Goal: Task Accomplishment & Management: Use online tool/utility

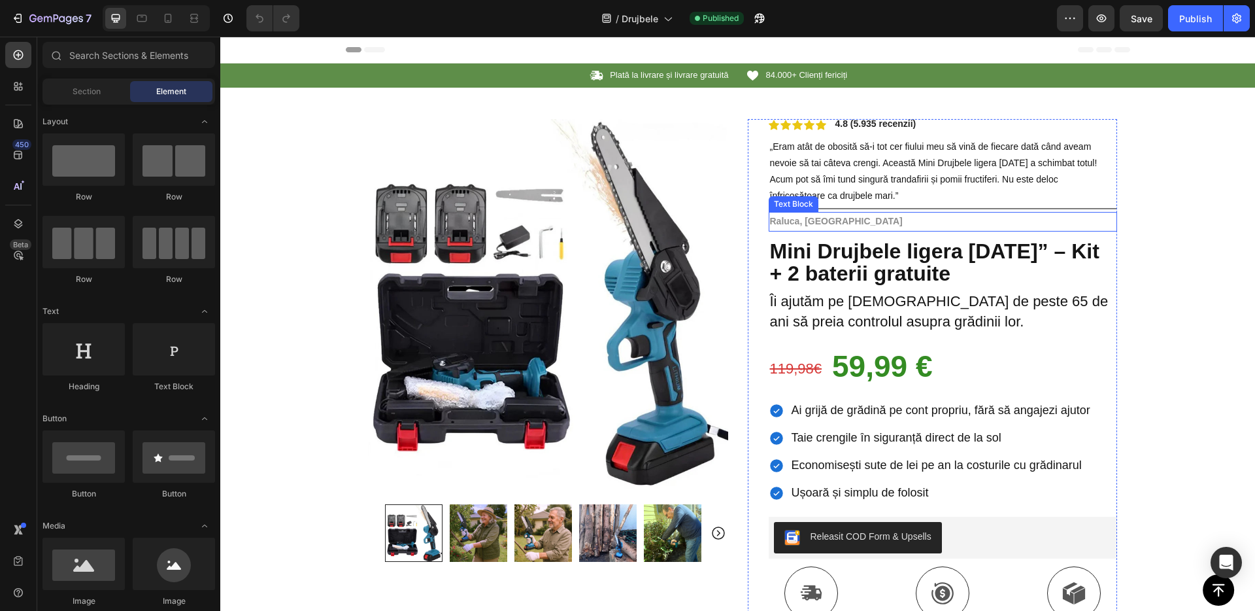
click at [813, 218] on strong "Raluca, [GEOGRAPHIC_DATA]" at bounding box center [836, 221] width 133 height 10
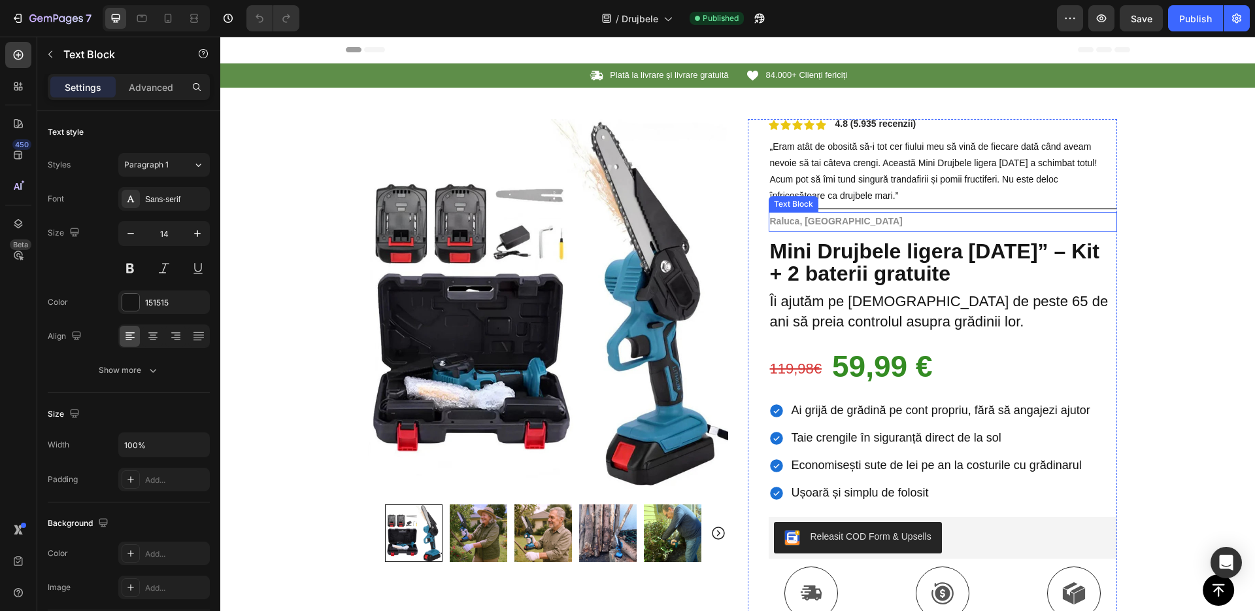
click at [813, 218] on strong "Raluca, [GEOGRAPHIC_DATA]" at bounding box center [836, 221] width 133 height 10
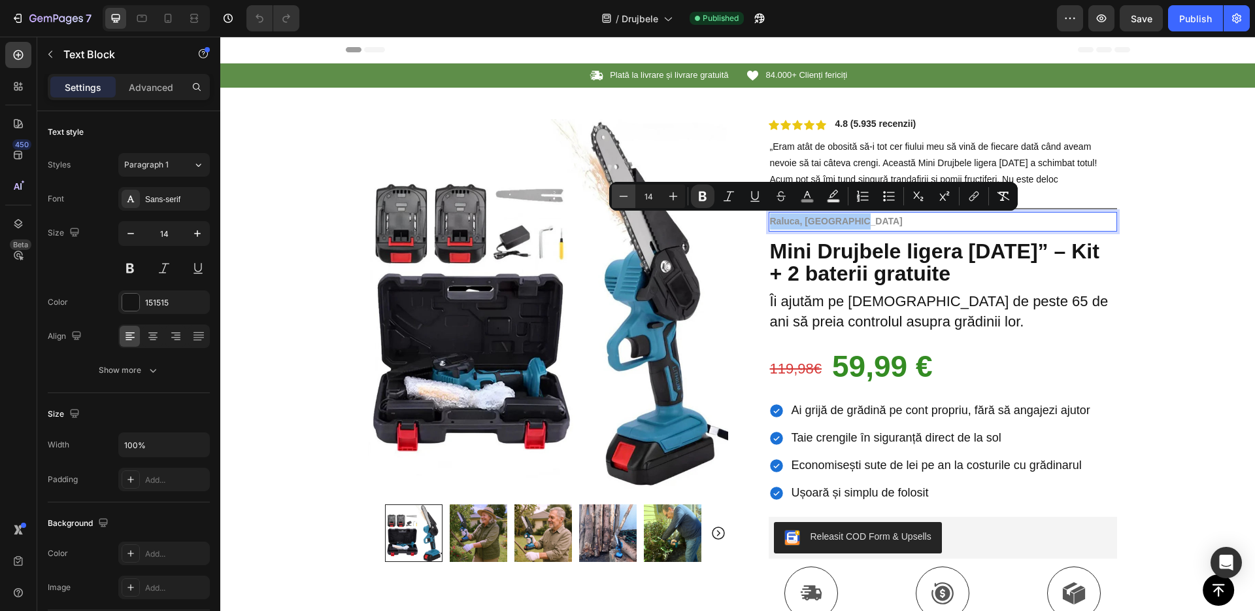
click at [627, 198] on icon "Editor contextual toolbar" at bounding box center [623, 196] width 13 height 13
type input "13"
click at [163, 18] on icon at bounding box center [167, 18] width 13 height 13
type input "16"
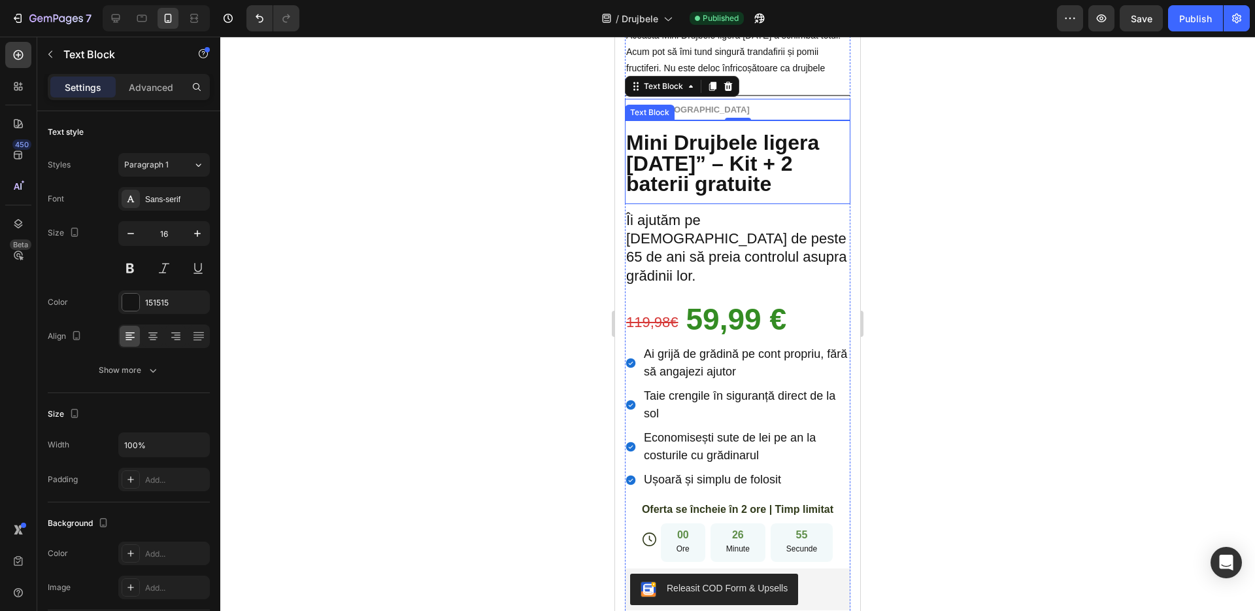
scroll to position [434, 0]
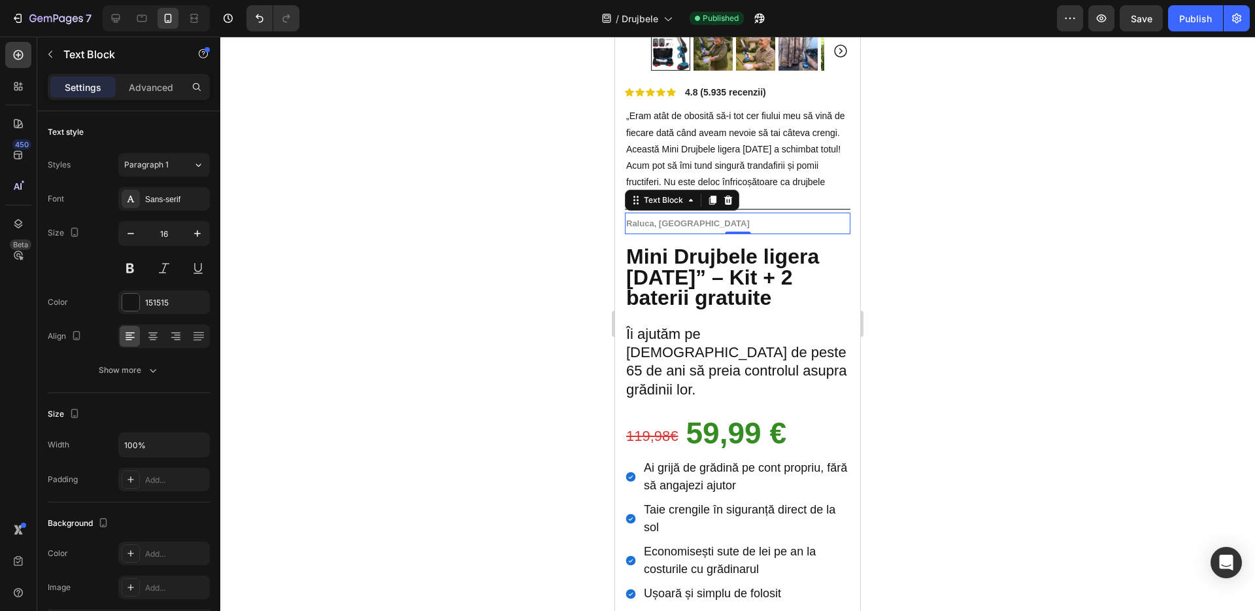
click at [550, 223] on div at bounding box center [737, 324] width 1035 height 574
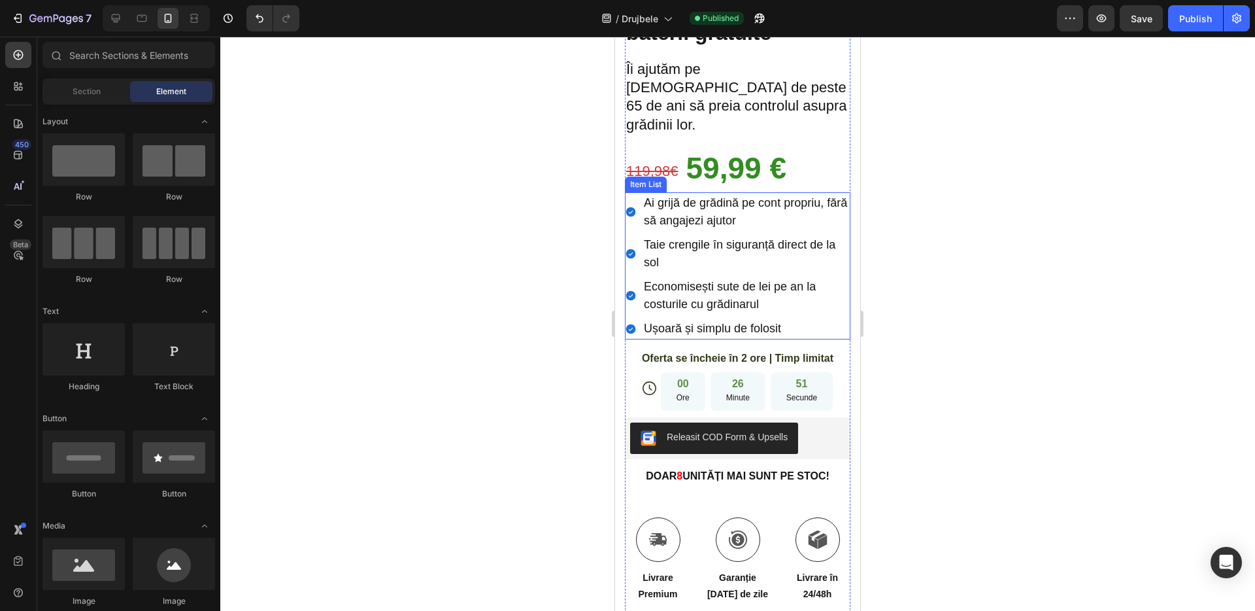
scroll to position [474, 0]
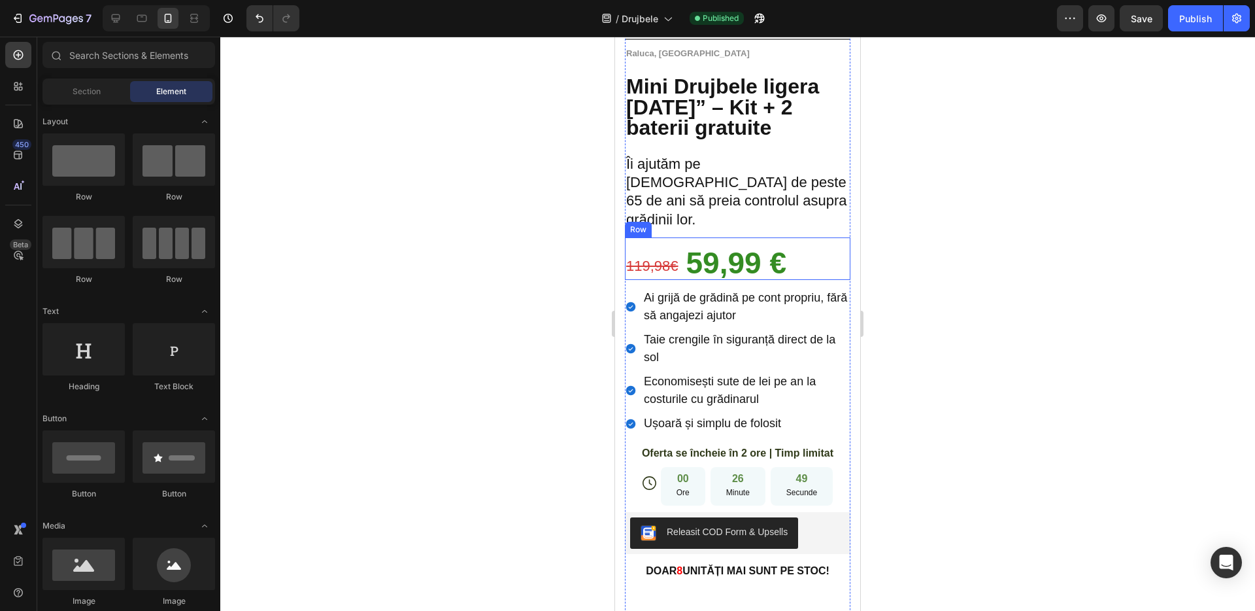
click at [825, 237] on div "119,98€ Text Block 59,99 € Text Block Row" at bounding box center [738, 258] width 226 height 42
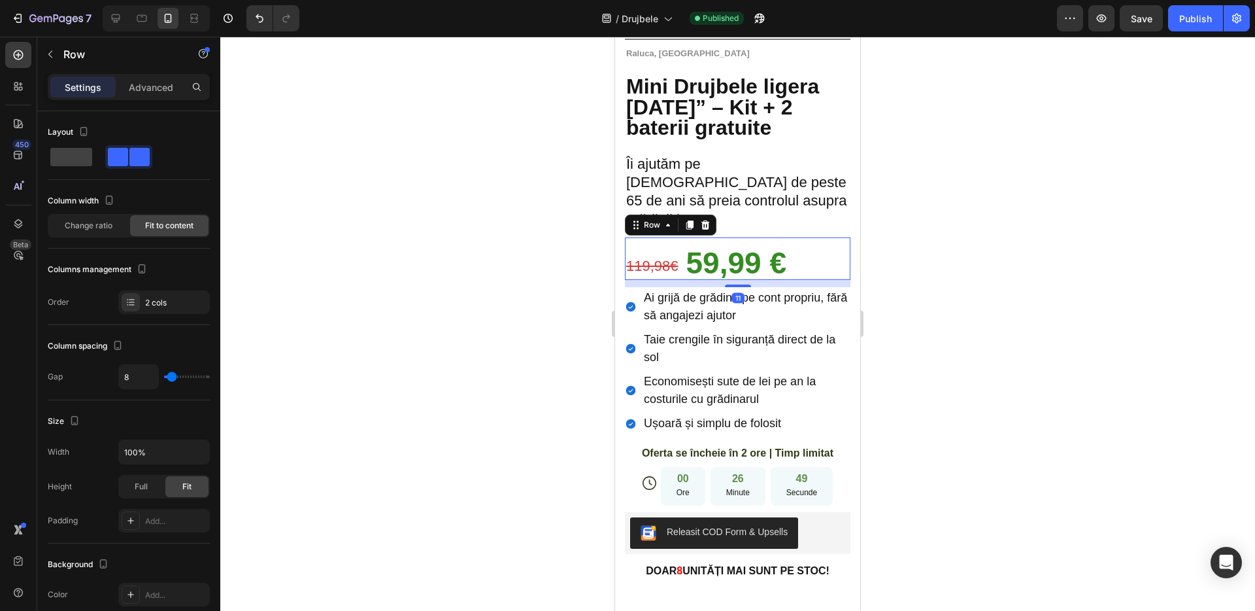
scroll to position [473, 0]
click at [124, 84] on div "Advanced" at bounding box center [150, 86] width 65 height 21
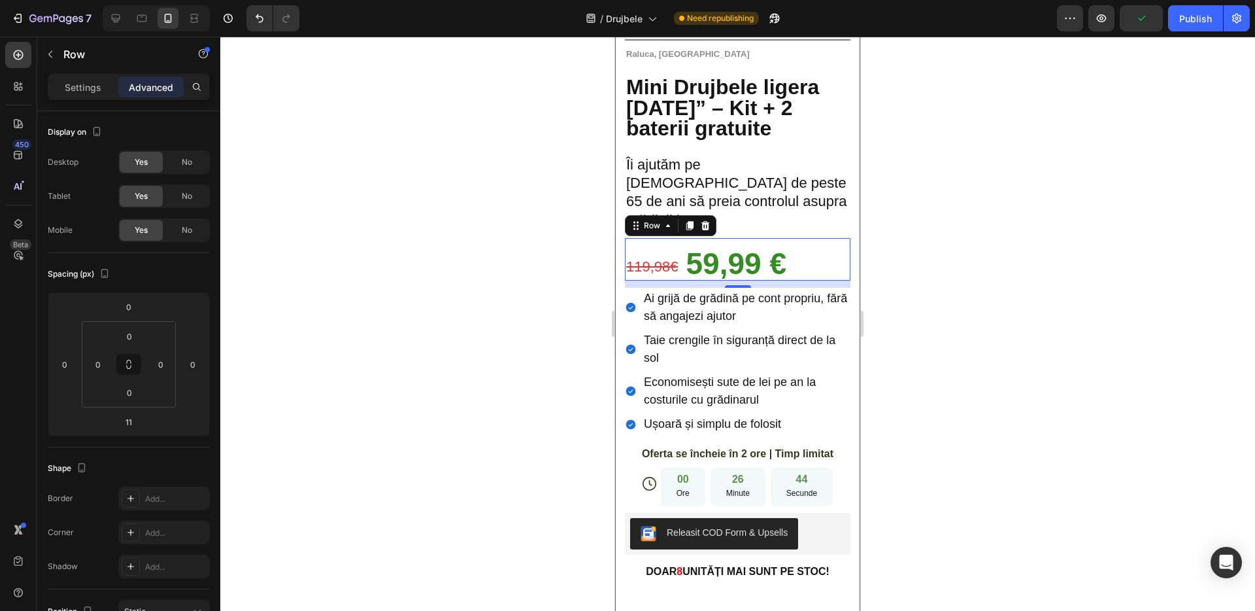
click at [495, 255] on div at bounding box center [737, 324] width 1035 height 574
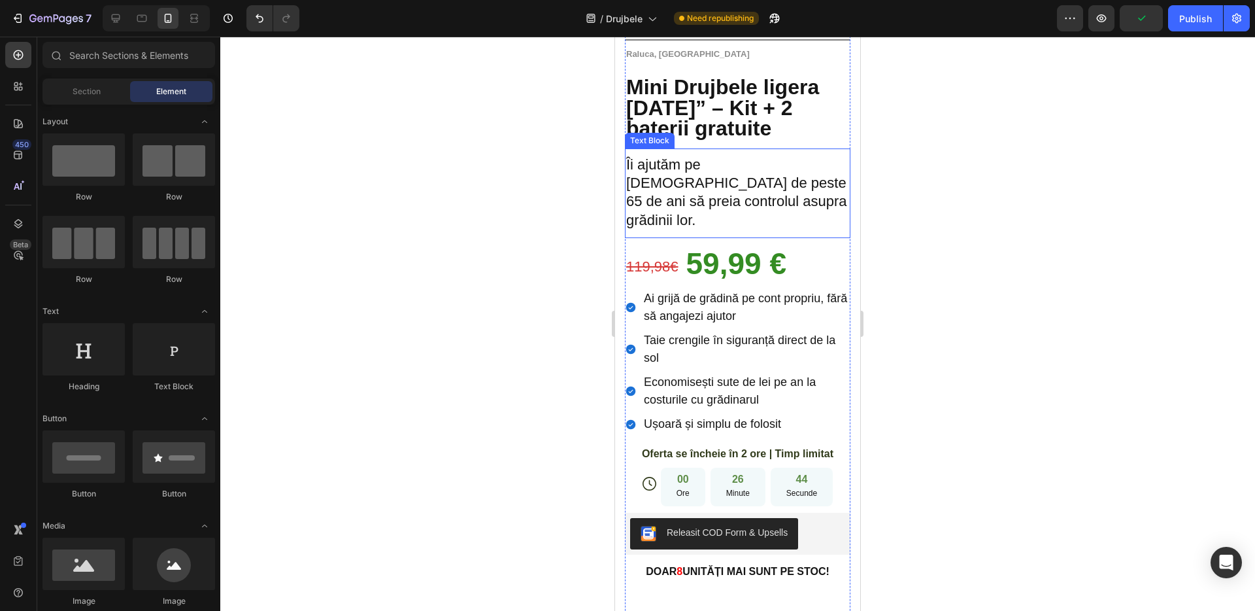
click at [683, 206] on span "Îi ajutăm pe [DEMOGRAPHIC_DATA] de peste 65 de ani să preia controlul asupra gr…" at bounding box center [736, 192] width 221 height 72
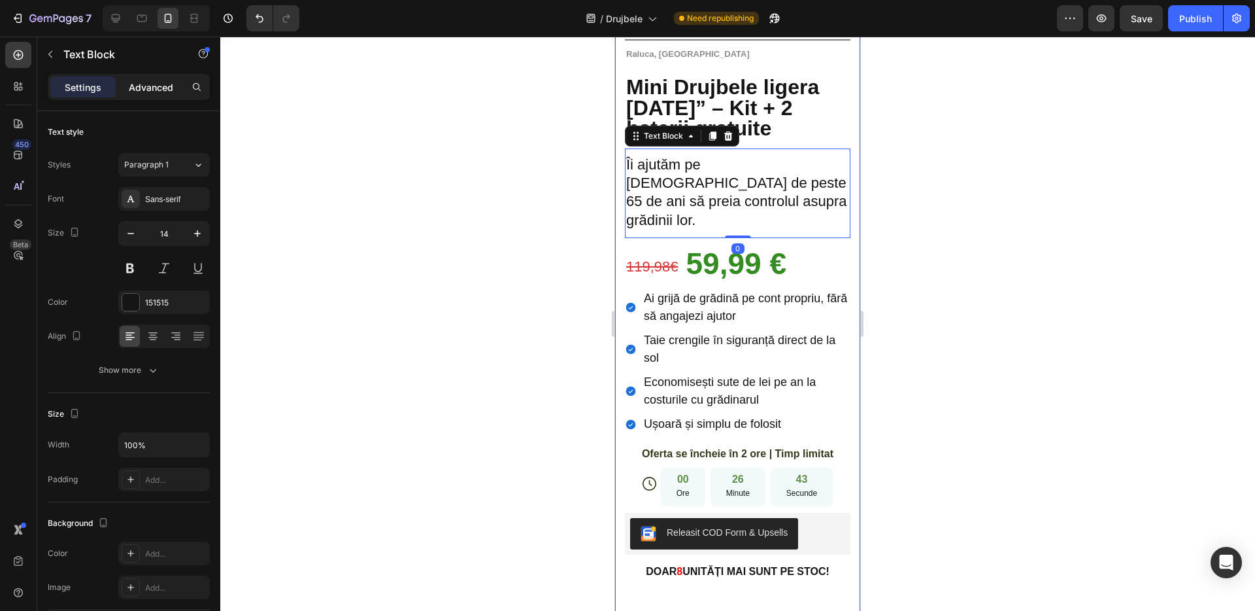
click at [152, 89] on p "Advanced" at bounding box center [151, 87] width 44 height 14
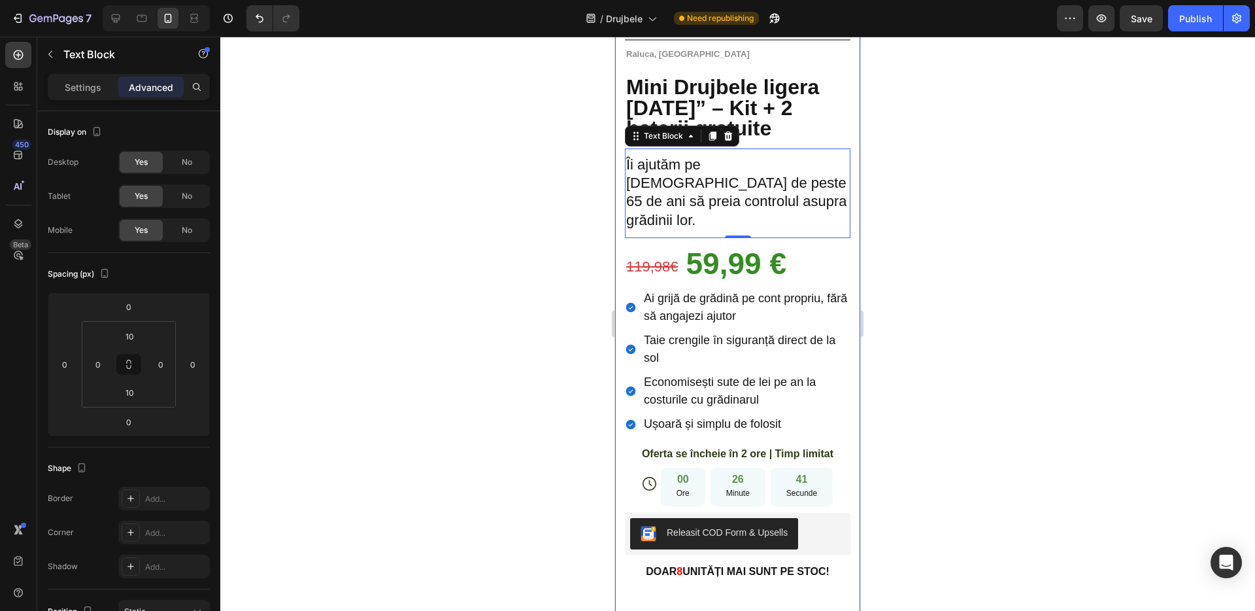
drag, startPoint x: 407, startPoint y: 309, endPoint x: 556, endPoint y: 296, distance: 150.2
click at [407, 309] on div at bounding box center [737, 324] width 1035 height 574
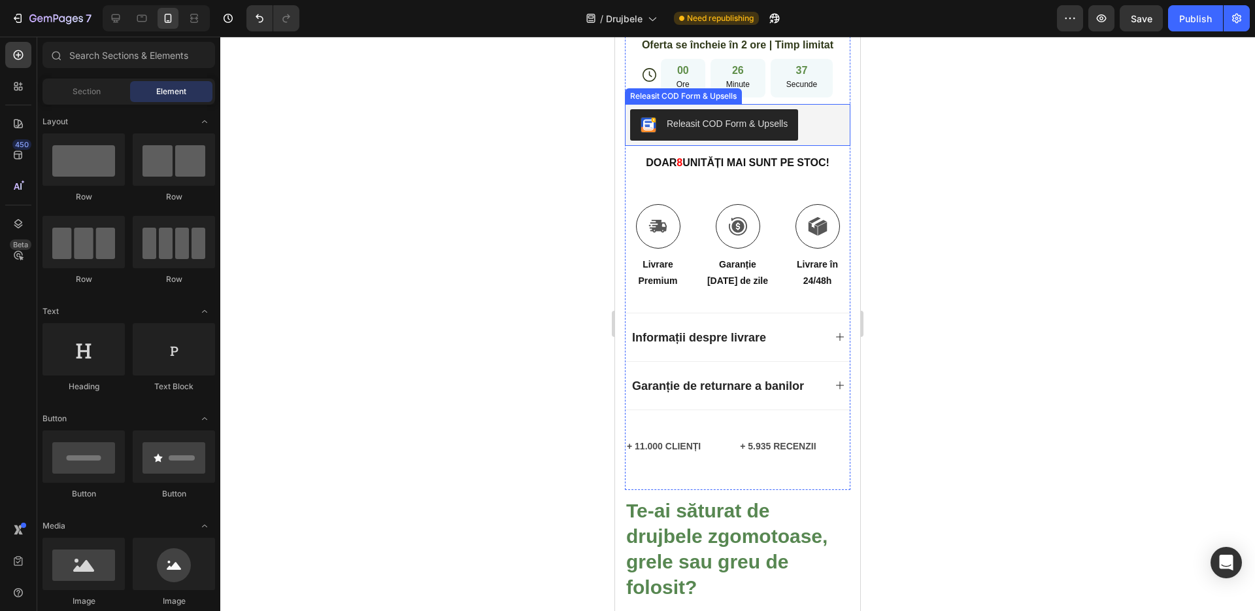
scroll to position [883, 0]
click at [806, 109] on div "Releasit COD Form & Upsells" at bounding box center [737, 124] width 215 height 31
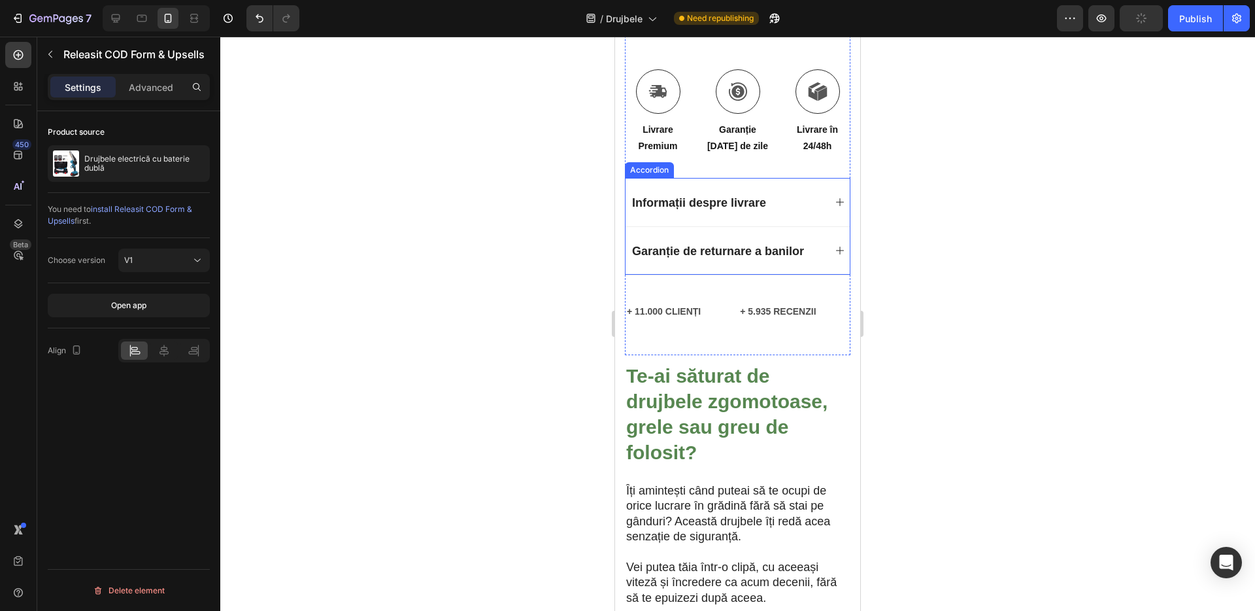
click at [781, 192] on div "Informații despre livrare" at bounding box center [727, 203] width 194 height 22
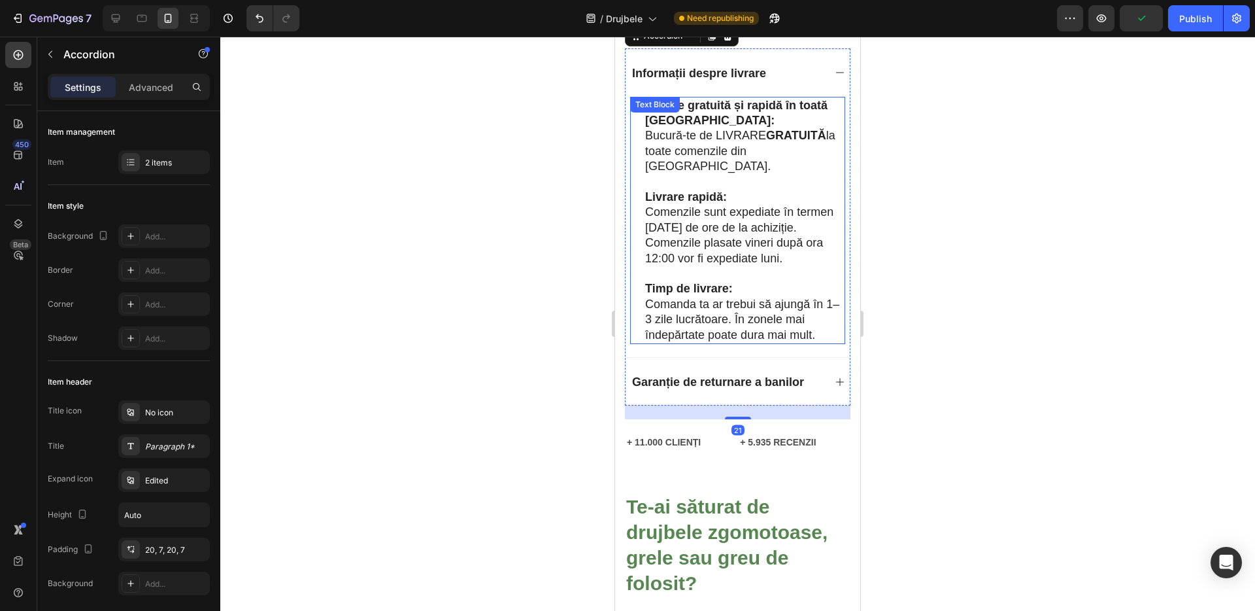
scroll to position [1151, 0]
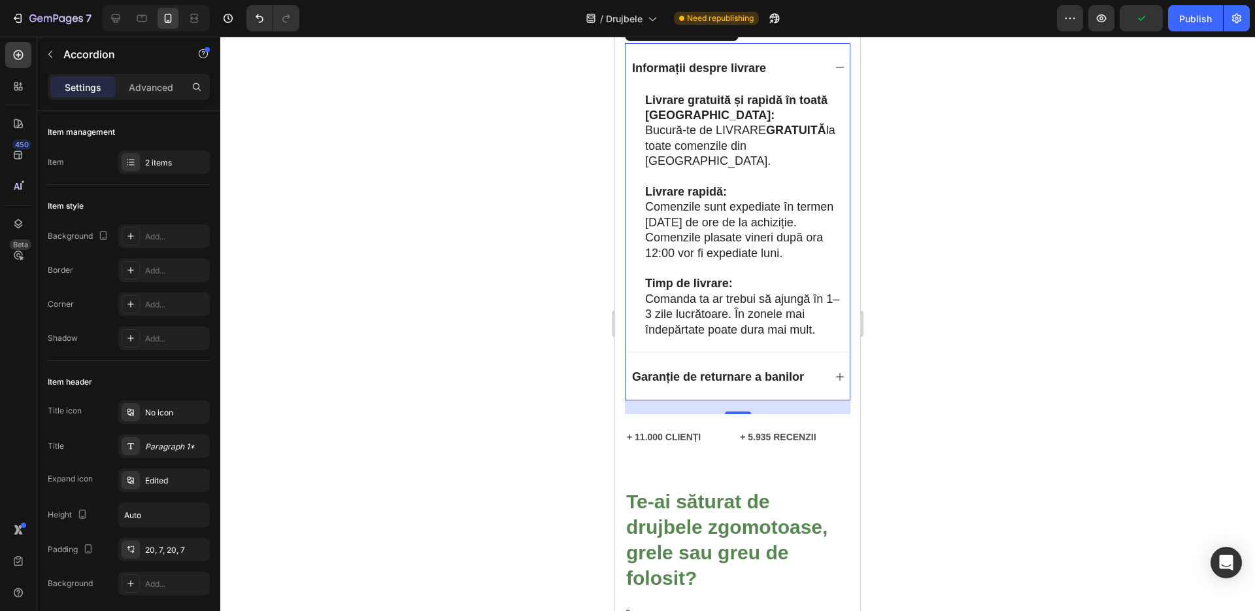
click at [789, 352] on div "Garanție de returnare a banilor" at bounding box center [738, 376] width 224 height 48
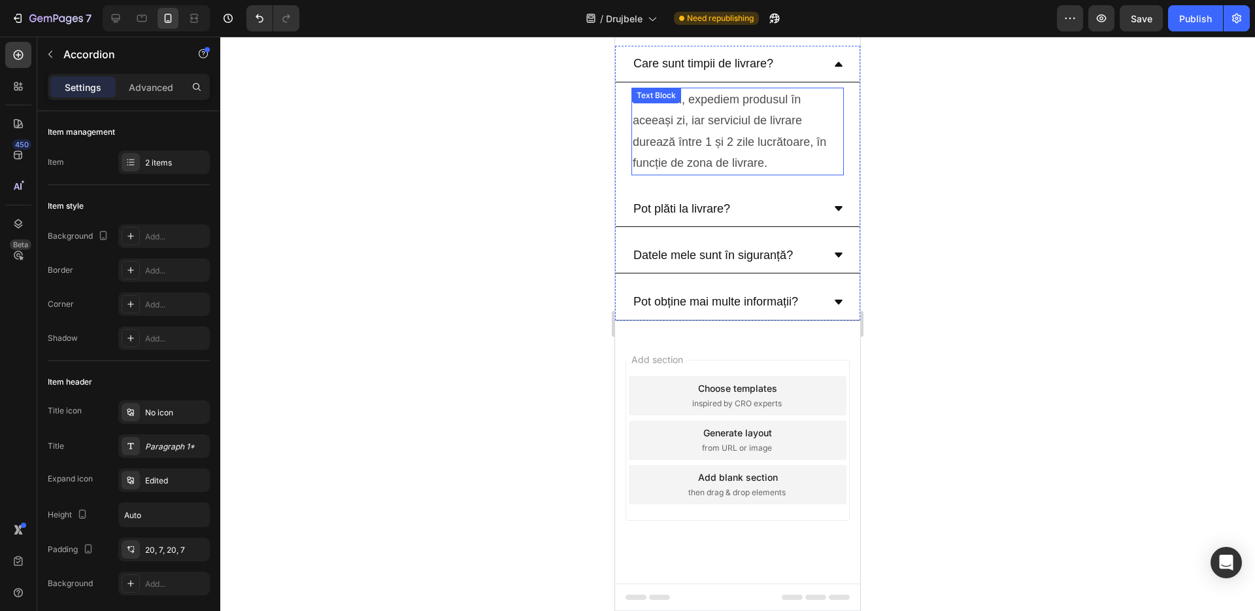
scroll to position [5463, 0]
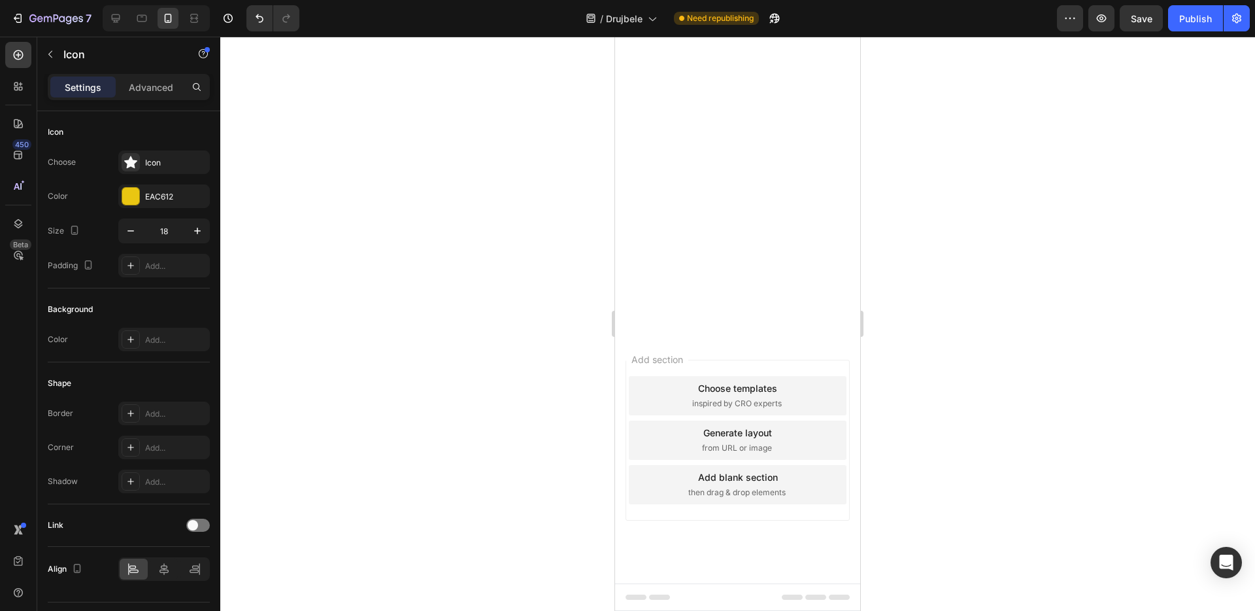
click at [605, 363] on div at bounding box center [737, 324] width 1035 height 574
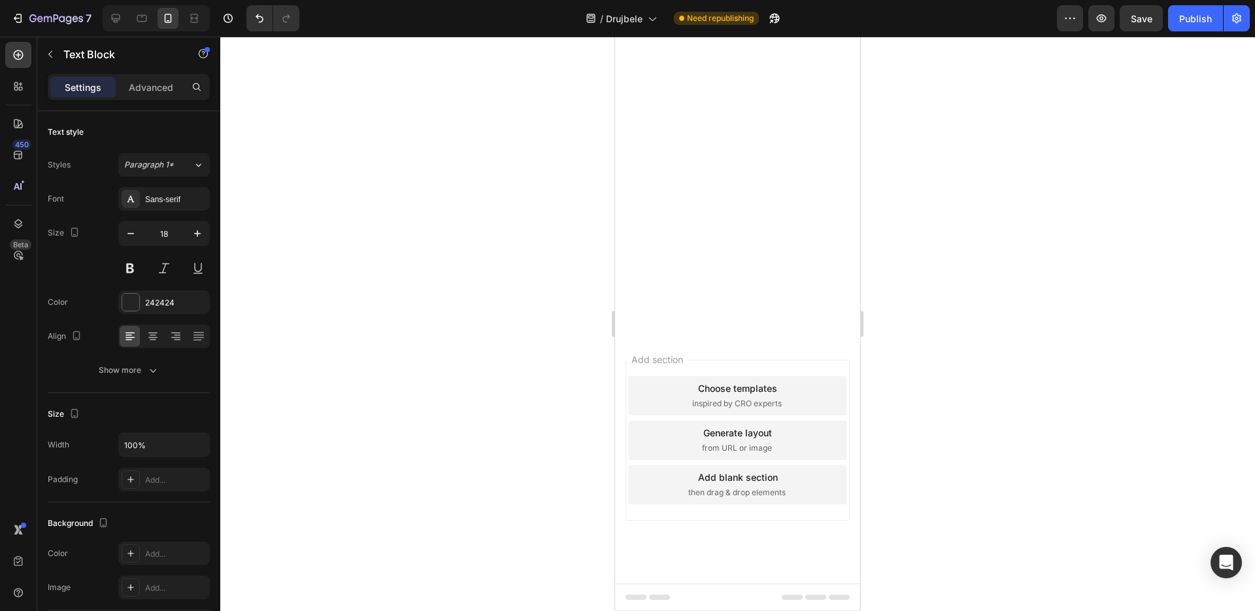
click at [539, 339] on div at bounding box center [737, 324] width 1035 height 574
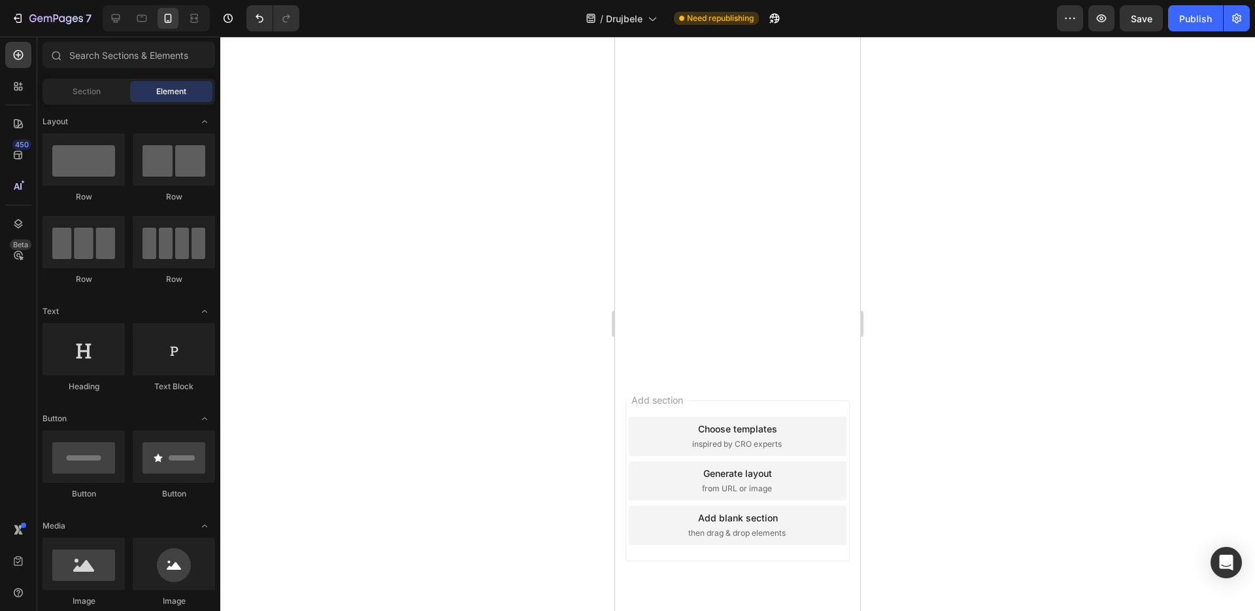
scroll to position [5225, 0]
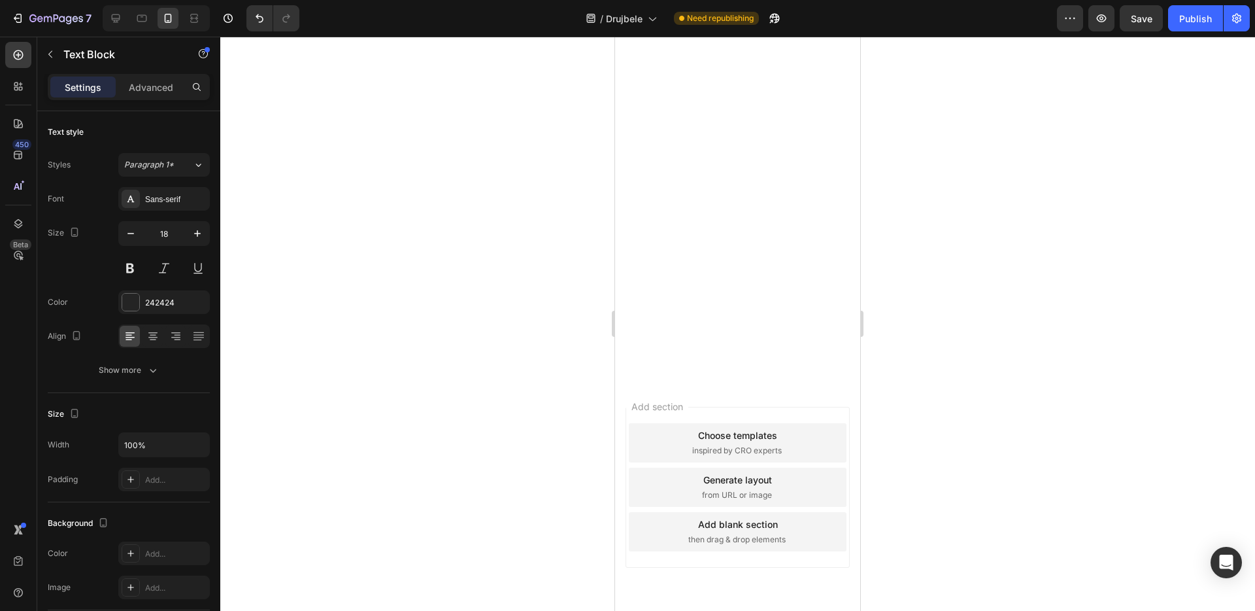
click at [579, 325] on div at bounding box center [737, 324] width 1035 height 574
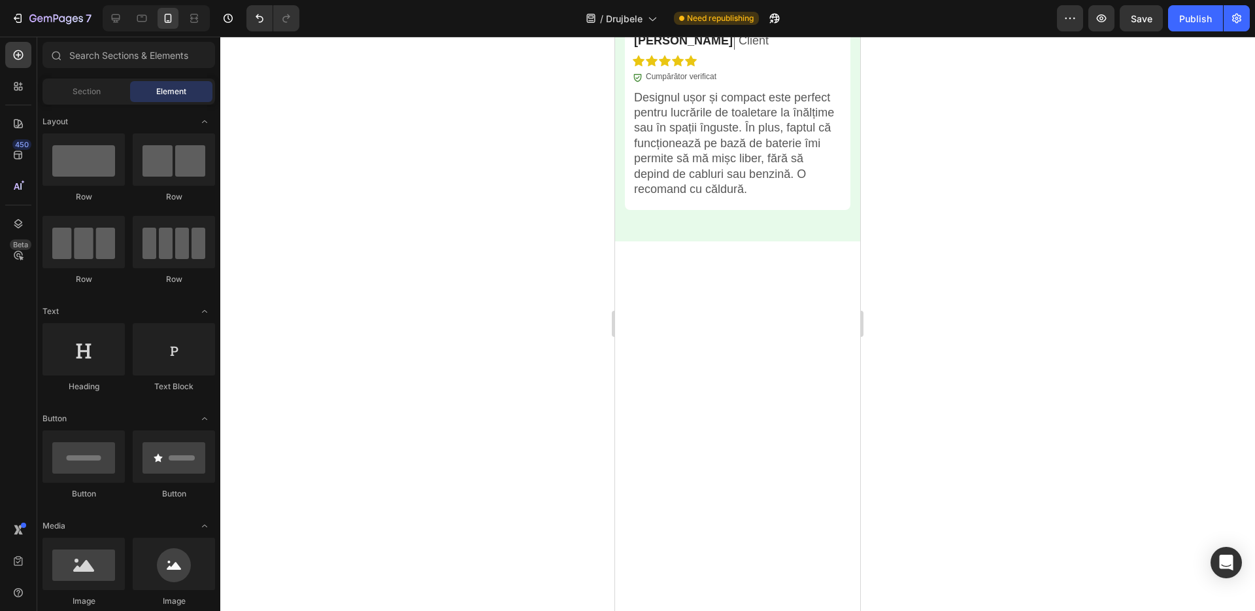
scroll to position [4954, 0]
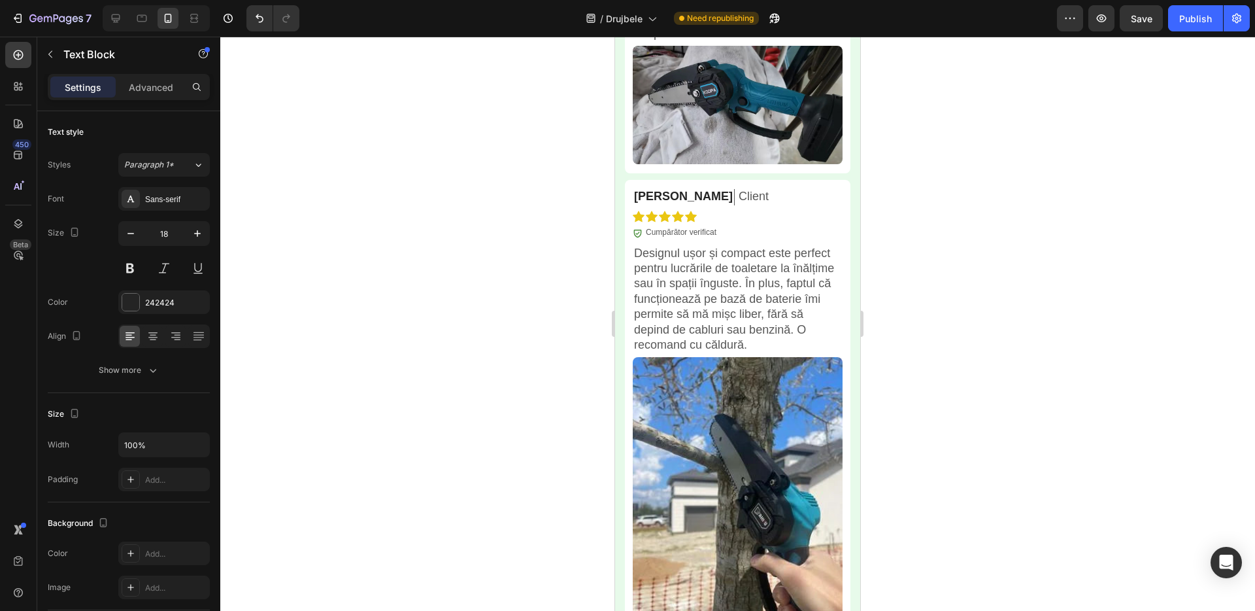
click at [541, 161] on div at bounding box center [737, 324] width 1035 height 574
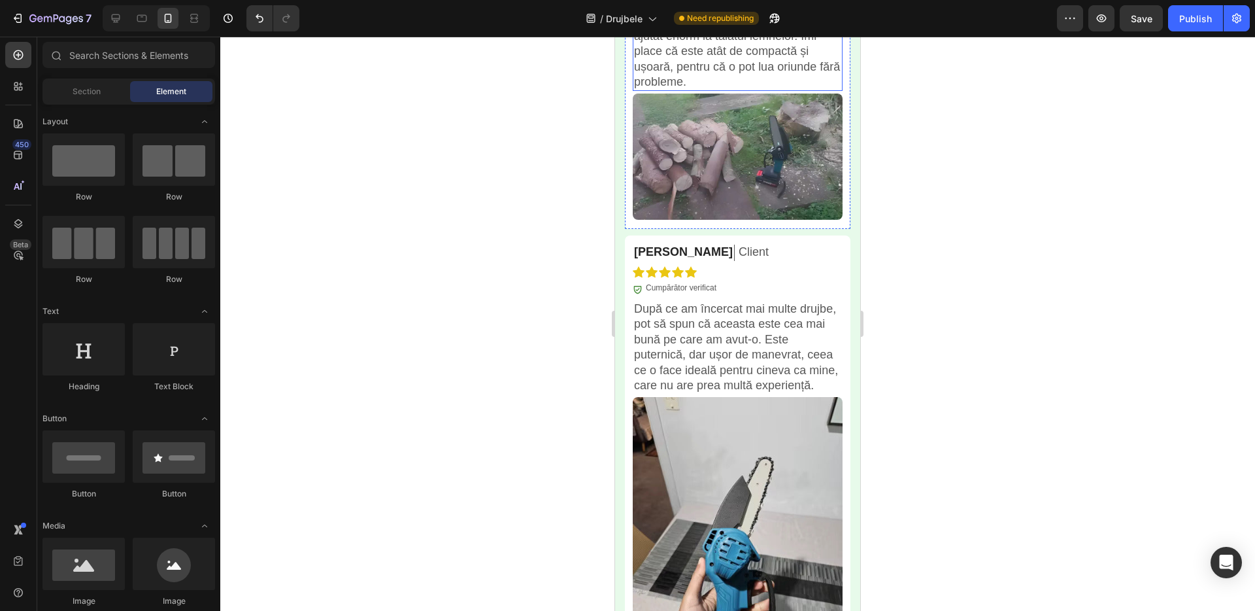
scroll to position [4485, 0]
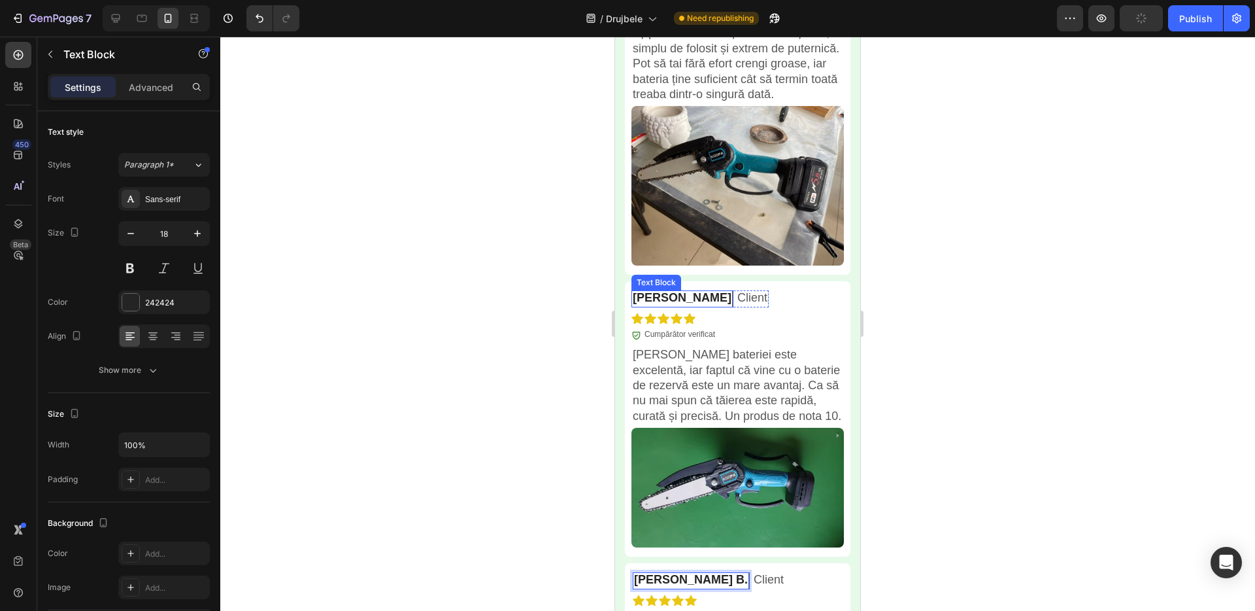
scroll to position [4168, 0]
click at [668, 303] on p "[PERSON_NAME]" at bounding box center [682, 298] width 99 height 15
click at [668, 301] on p "[PERSON_NAME]" at bounding box center [682, 298] width 99 height 15
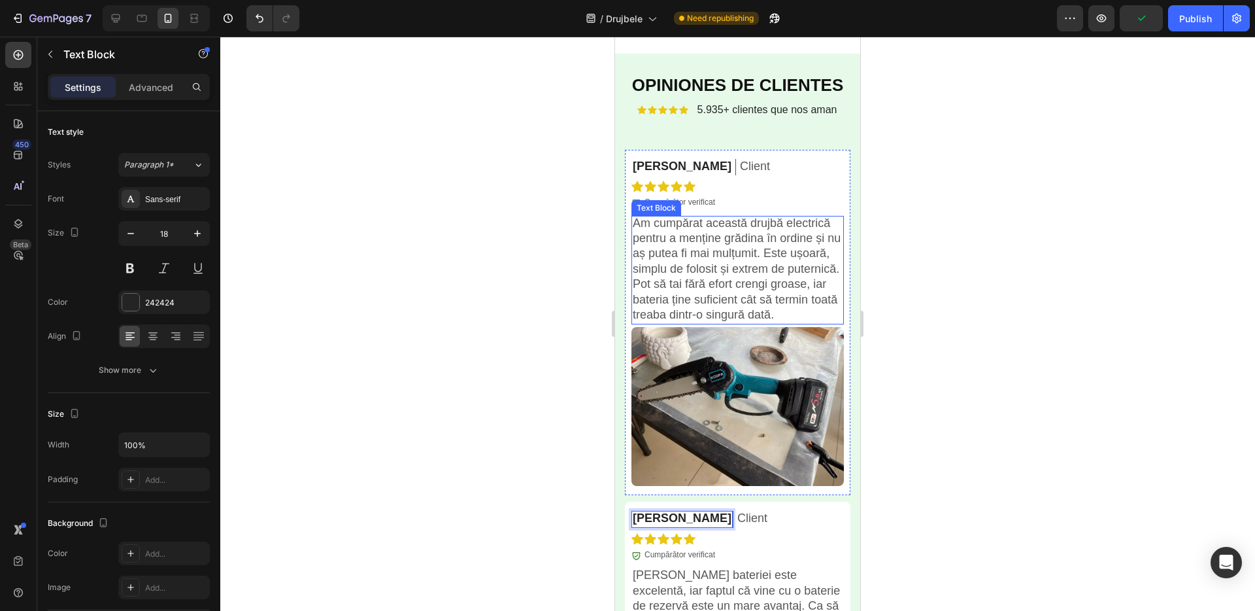
scroll to position [3935, 0]
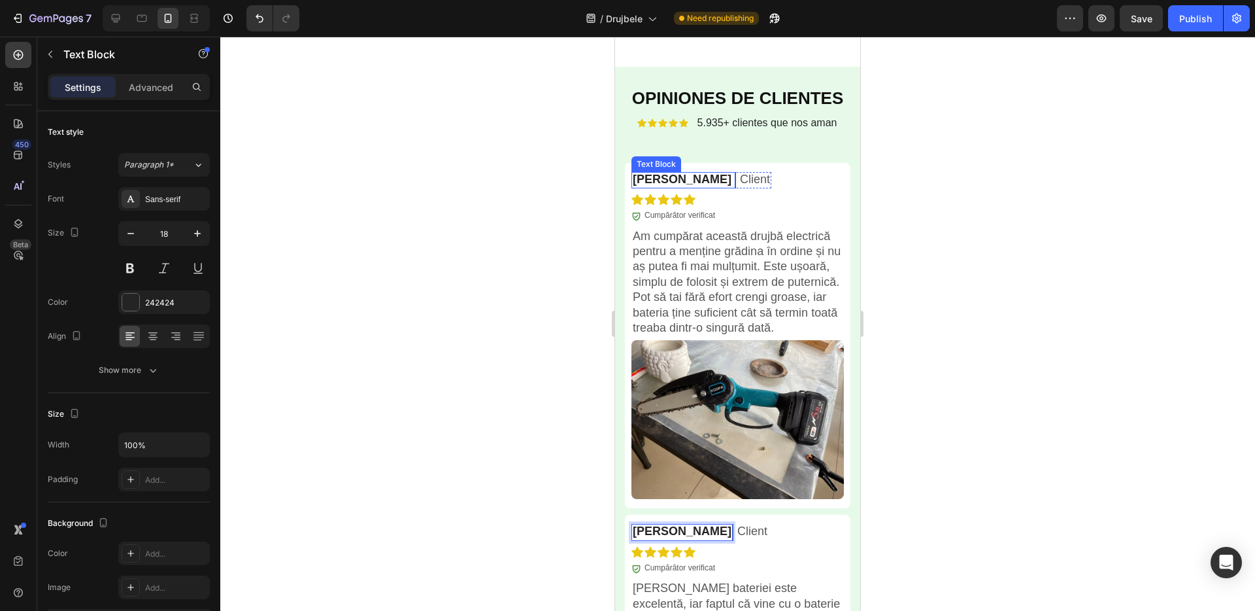
drag, startPoint x: 671, startPoint y: 301, endPoint x: 683, endPoint y: 301, distance: 11.8
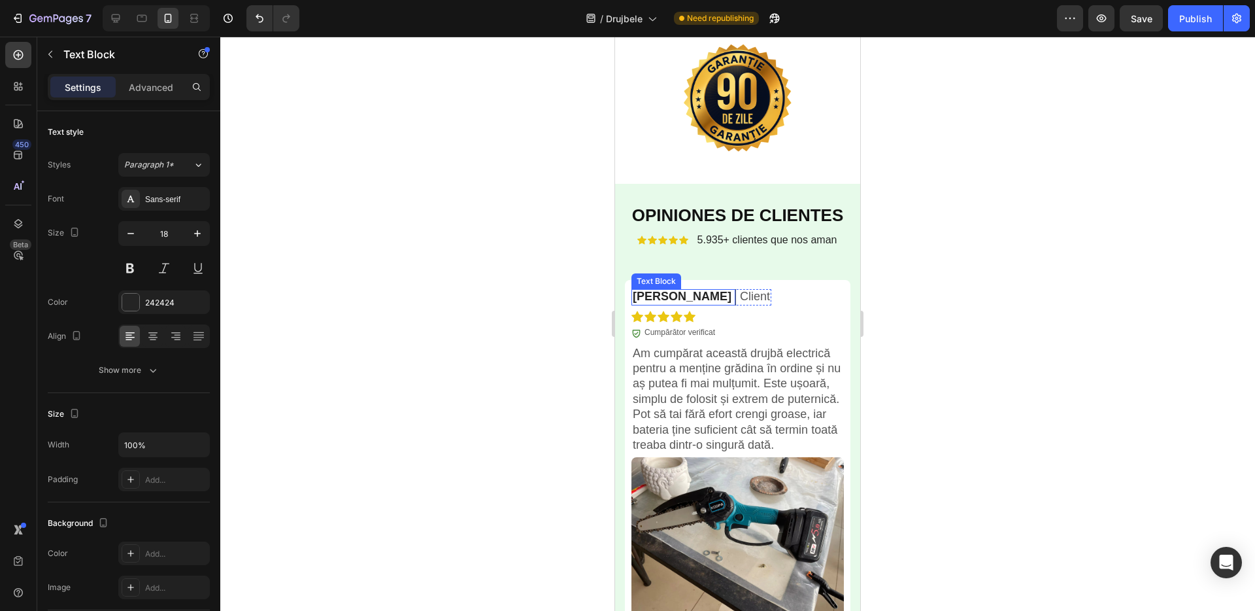
click at [672, 301] on p "[PERSON_NAME]" at bounding box center [682, 296] width 99 height 15
drag, startPoint x: 685, startPoint y: 301, endPoint x: 677, endPoint y: 302, distance: 8.5
click at [685, 301] on p "[PERSON_NAME]" at bounding box center [682, 296] width 99 height 15
click at [556, 305] on div at bounding box center [737, 324] width 1035 height 574
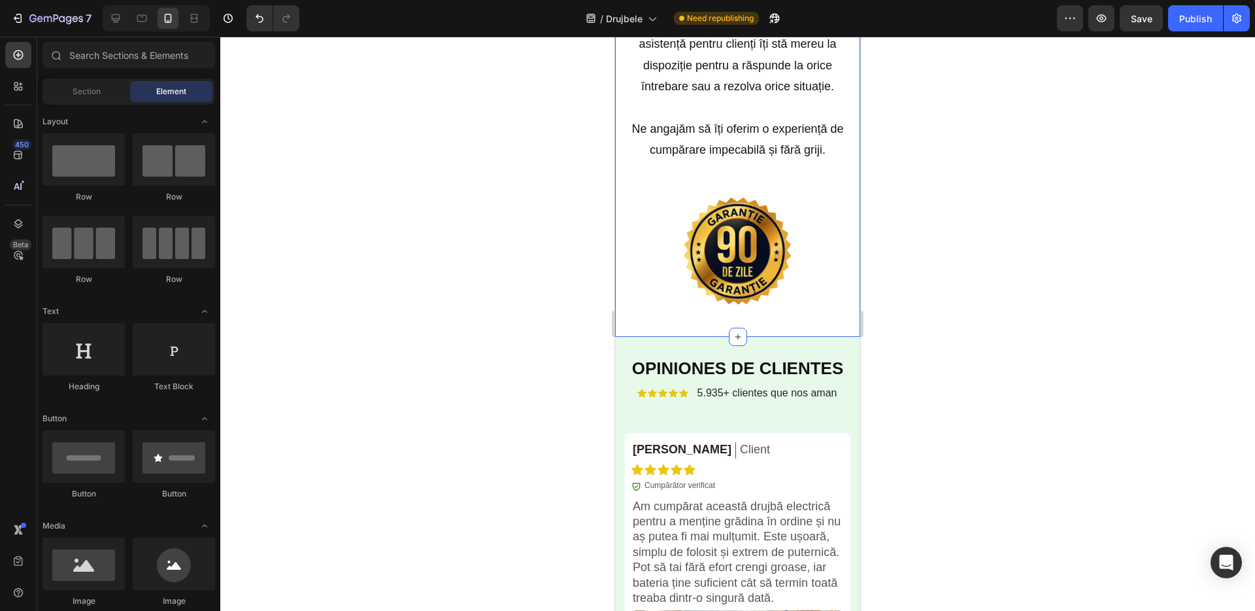
scroll to position [3830, 0]
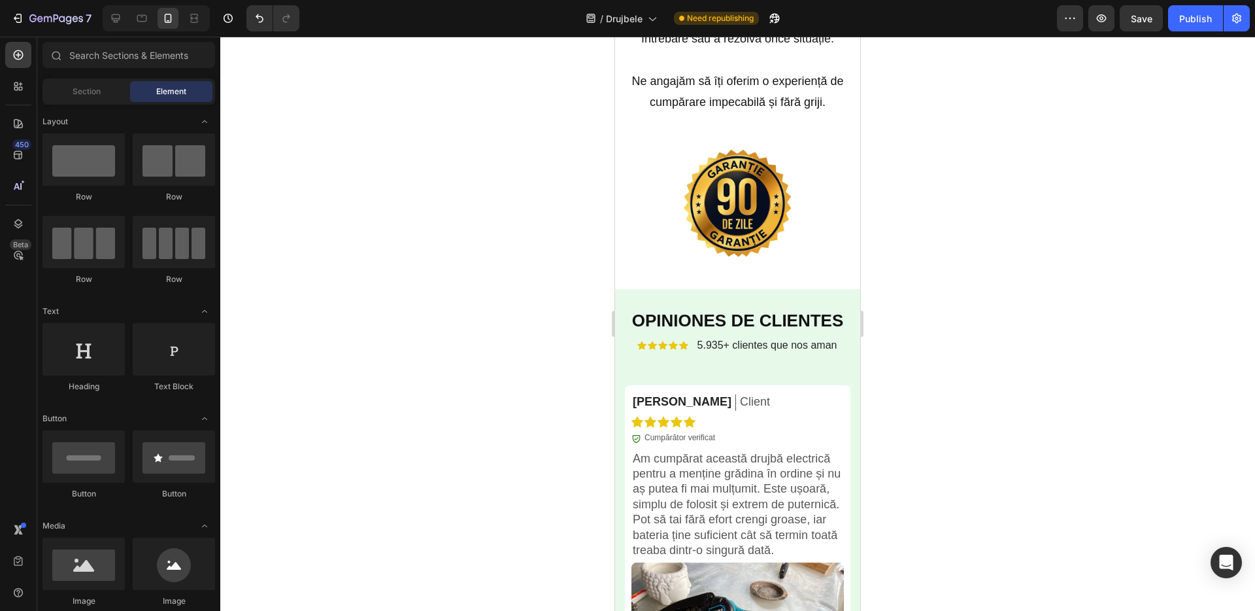
click at [720, 311] on strong "OPINIONES DE CLIENTES" at bounding box center [738, 321] width 212 height 20
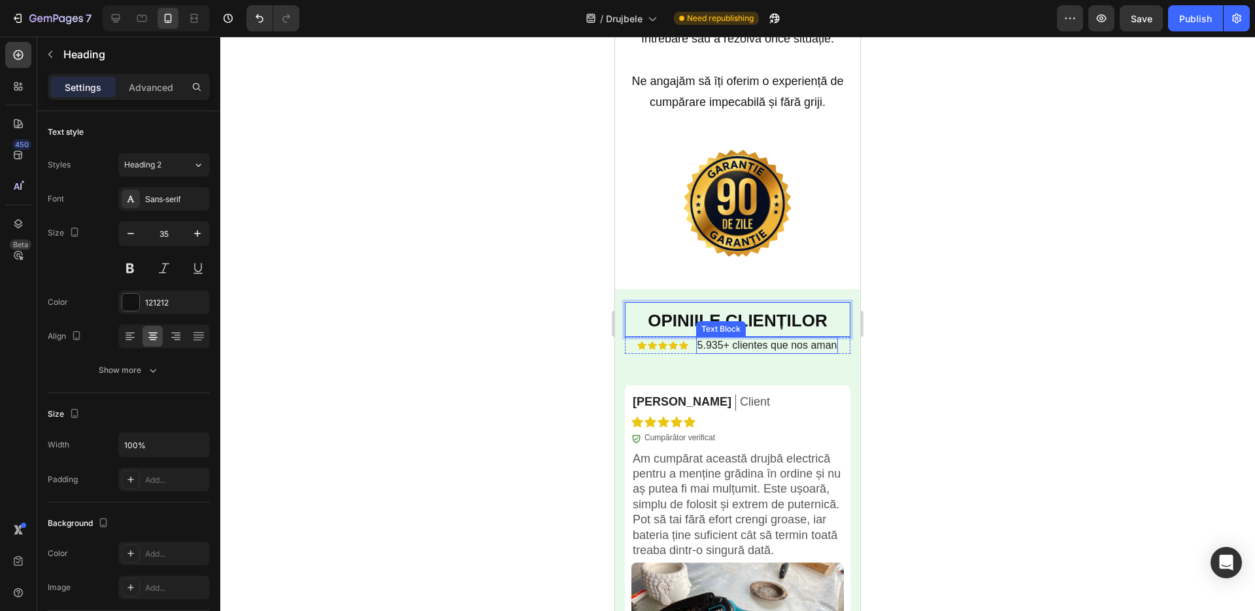
click at [720, 345] on span "5.935+ clientes que nos aman" at bounding box center [768, 344] width 140 height 11
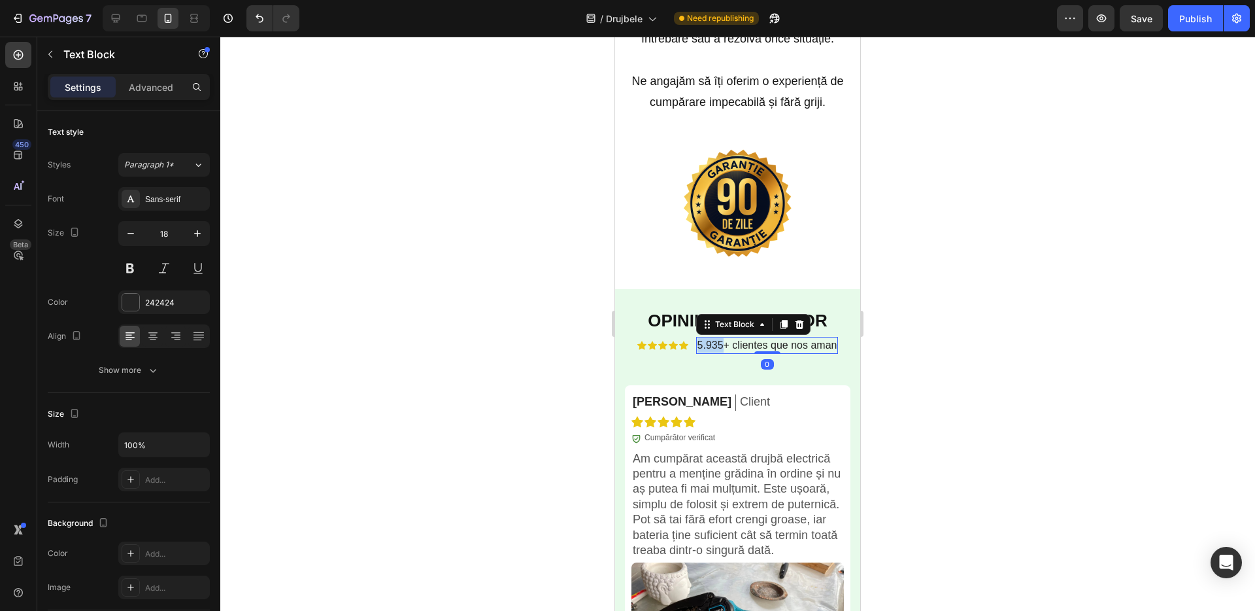
click at [720, 345] on span "5.935+ clientes que nos aman" at bounding box center [768, 344] width 140 height 11
click at [722, 347] on strong "5.935+ clienți care ne iubesc" at bounding box center [767, 344] width 141 height 11
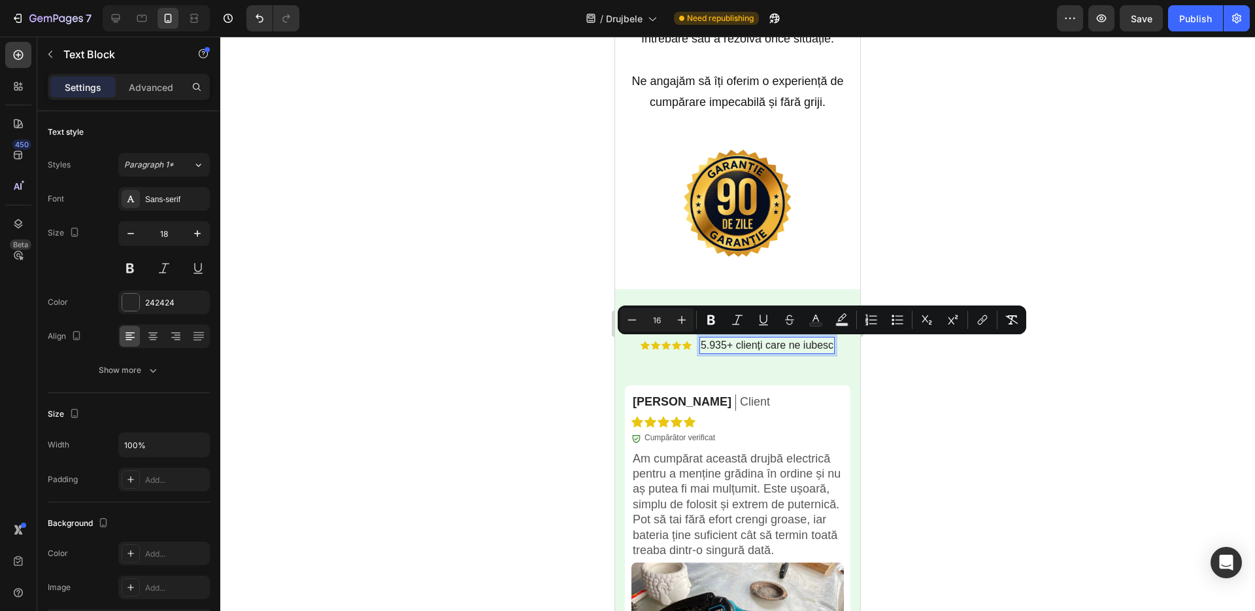
click at [538, 349] on div at bounding box center [737, 324] width 1035 height 574
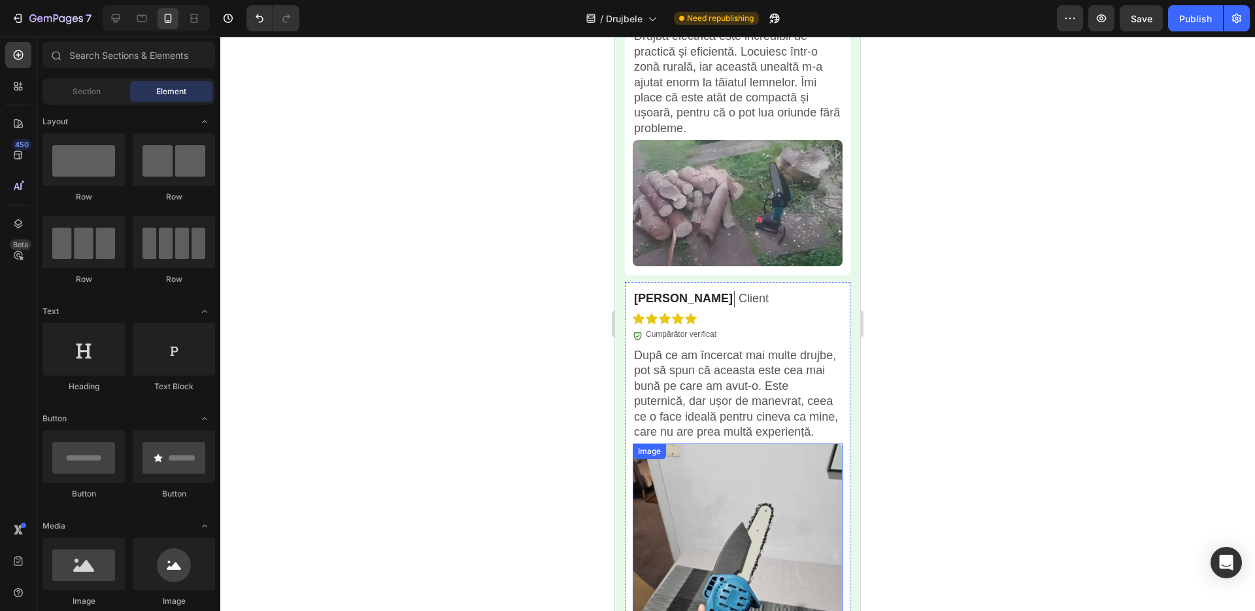
scroll to position [4572, 0]
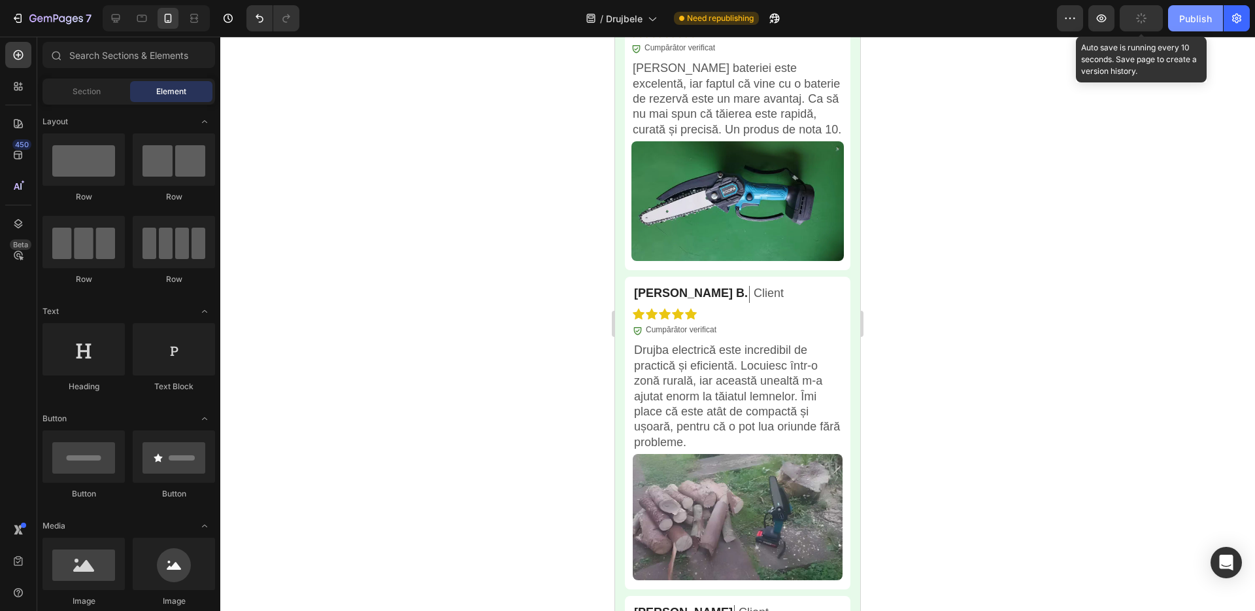
click at [1192, 14] on div "Publish" at bounding box center [1195, 19] width 33 height 14
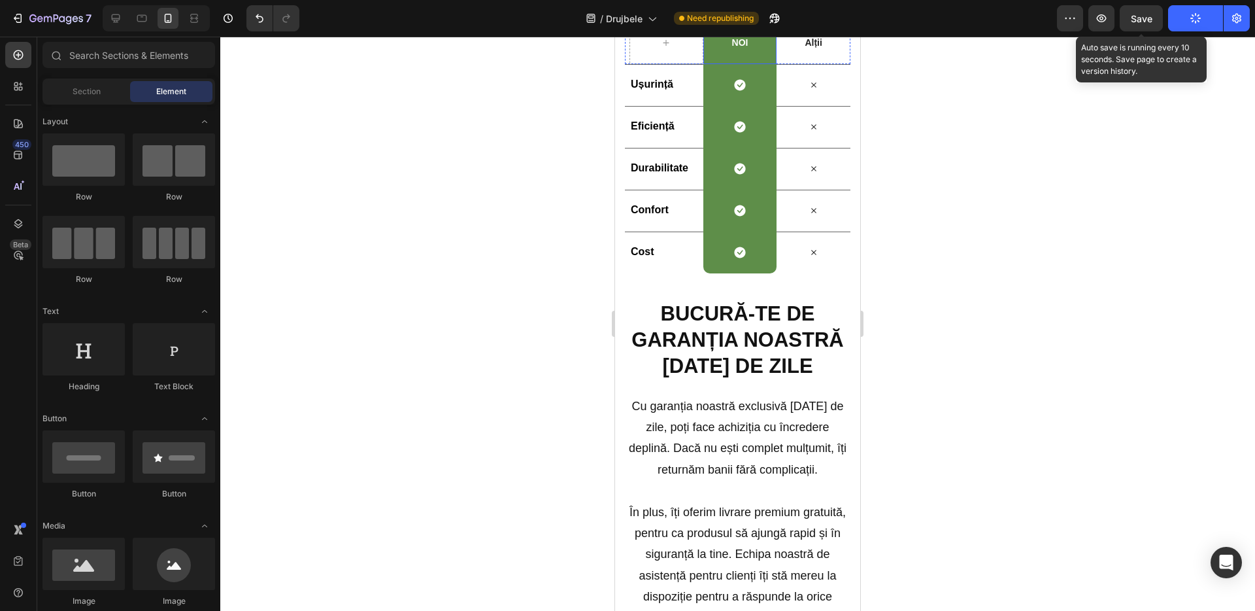
scroll to position [3112, 0]
click at [56, 20] on icon "button" at bounding box center [56, 19] width 54 height 11
